Goal: Task Accomplishment & Management: Complete application form

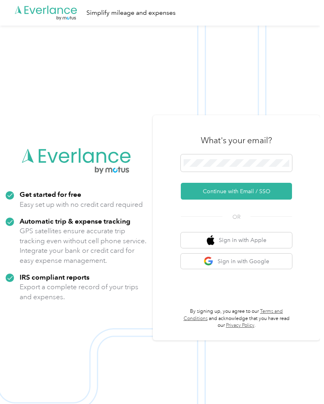
click at [257, 199] on button "Continue with Email / SSO" at bounding box center [236, 191] width 111 height 17
click at [274, 199] on button "Continue with Email / SSO" at bounding box center [236, 191] width 111 height 17
click at [268, 199] on button "Continue with Email / SSO" at bounding box center [236, 191] width 111 height 17
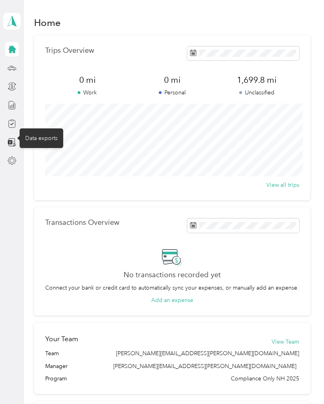
click at [14, 141] on icon at bounding box center [12, 142] width 9 height 9
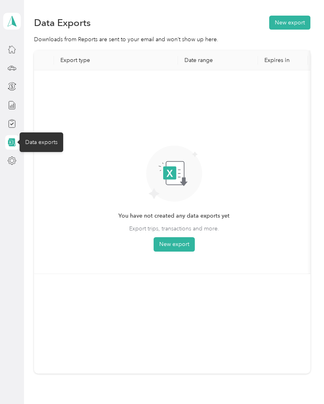
click at [18, 99] on div at bounding box center [12, 105] width 14 height 14
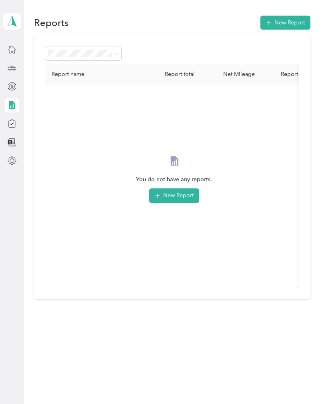
click at [9, 90] on icon at bounding box center [12, 86] width 9 height 9
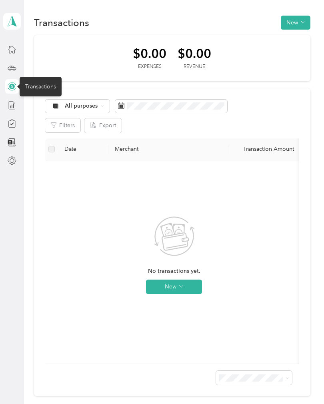
click at [15, 124] on icon at bounding box center [12, 123] width 6 height 7
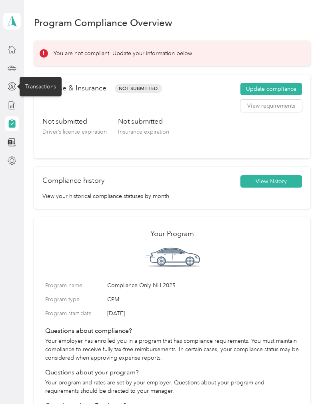
click at [16, 122] on icon at bounding box center [12, 123] width 9 height 9
click at [284, 89] on button "Update compliance" at bounding box center [271, 89] width 62 height 13
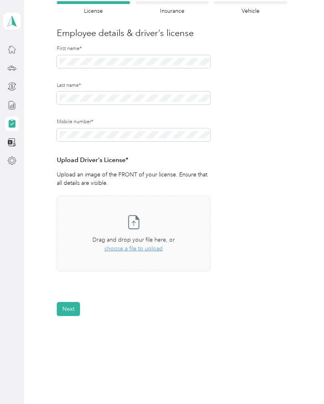
scroll to position [76, 0]
click at [155, 249] on span "choose a file to upload" at bounding box center [133, 249] width 58 height 7
click at [150, 248] on span "choose a file to upload" at bounding box center [133, 249] width 58 height 7
click at [152, 247] on span "choose a file to upload" at bounding box center [133, 249] width 58 height 7
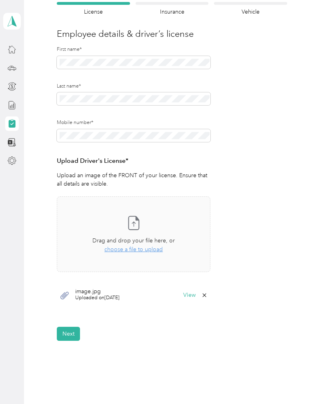
click at [70, 333] on button "Next" at bounding box center [68, 333] width 23 height 14
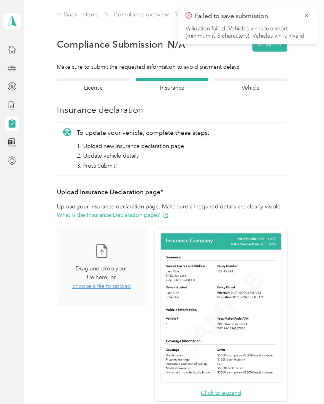
click at [309, 10] on div "Failed to save submission Validation failed: Vehicles vin is too short (minimum…" at bounding box center [247, 25] width 140 height 38
click at [303, 18] on icon at bounding box center [306, 15] width 6 height 7
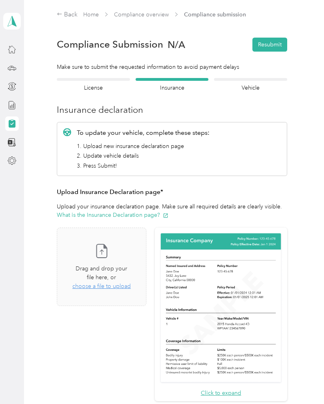
click at [131, 282] on span "choose a file to upload" at bounding box center [101, 285] width 58 height 7
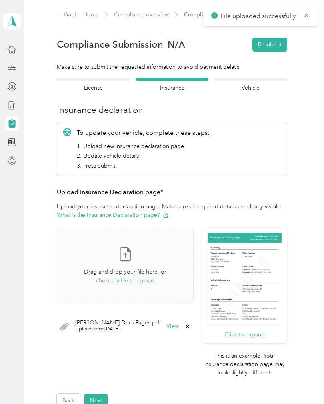
click at [308, 15] on icon at bounding box center [306, 15] width 6 height 7
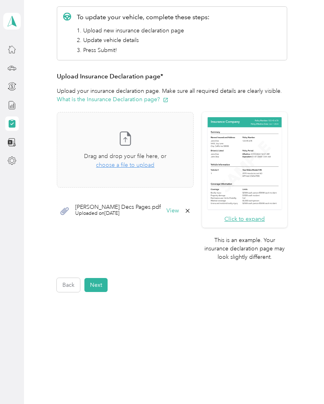
scroll to position [114, 0]
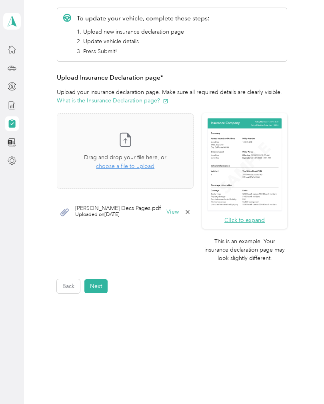
click at [105, 293] on button "Next" at bounding box center [95, 286] width 23 height 14
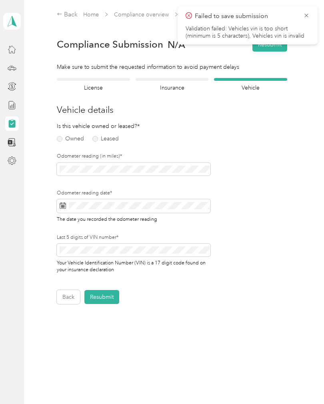
click at [74, 141] on label "Owned" at bounding box center [70, 139] width 27 height 6
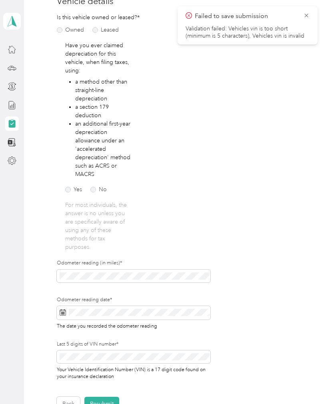
scroll to position [109, 0]
click at [100, 187] on label "No" at bounding box center [98, 190] width 16 height 6
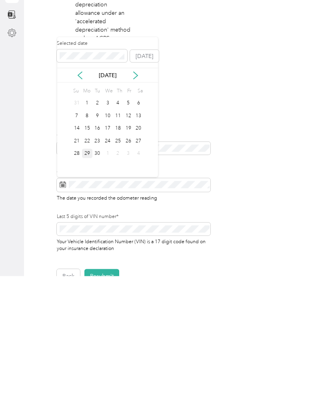
click at [91, 276] on div "29" at bounding box center [87, 281] width 10 height 10
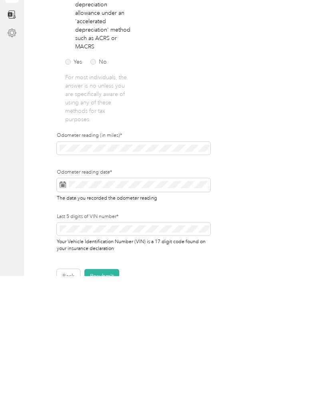
scroll to position [28, 0]
click at [113, 396] on button "Resubmit" at bounding box center [101, 403] width 35 height 14
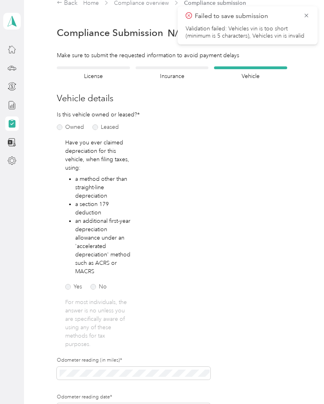
scroll to position [10, 0]
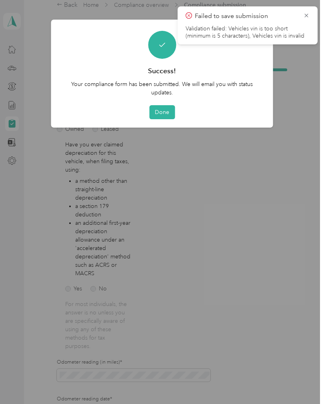
click at [170, 107] on button "Done" at bounding box center [162, 112] width 26 height 14
